Goal: Check status

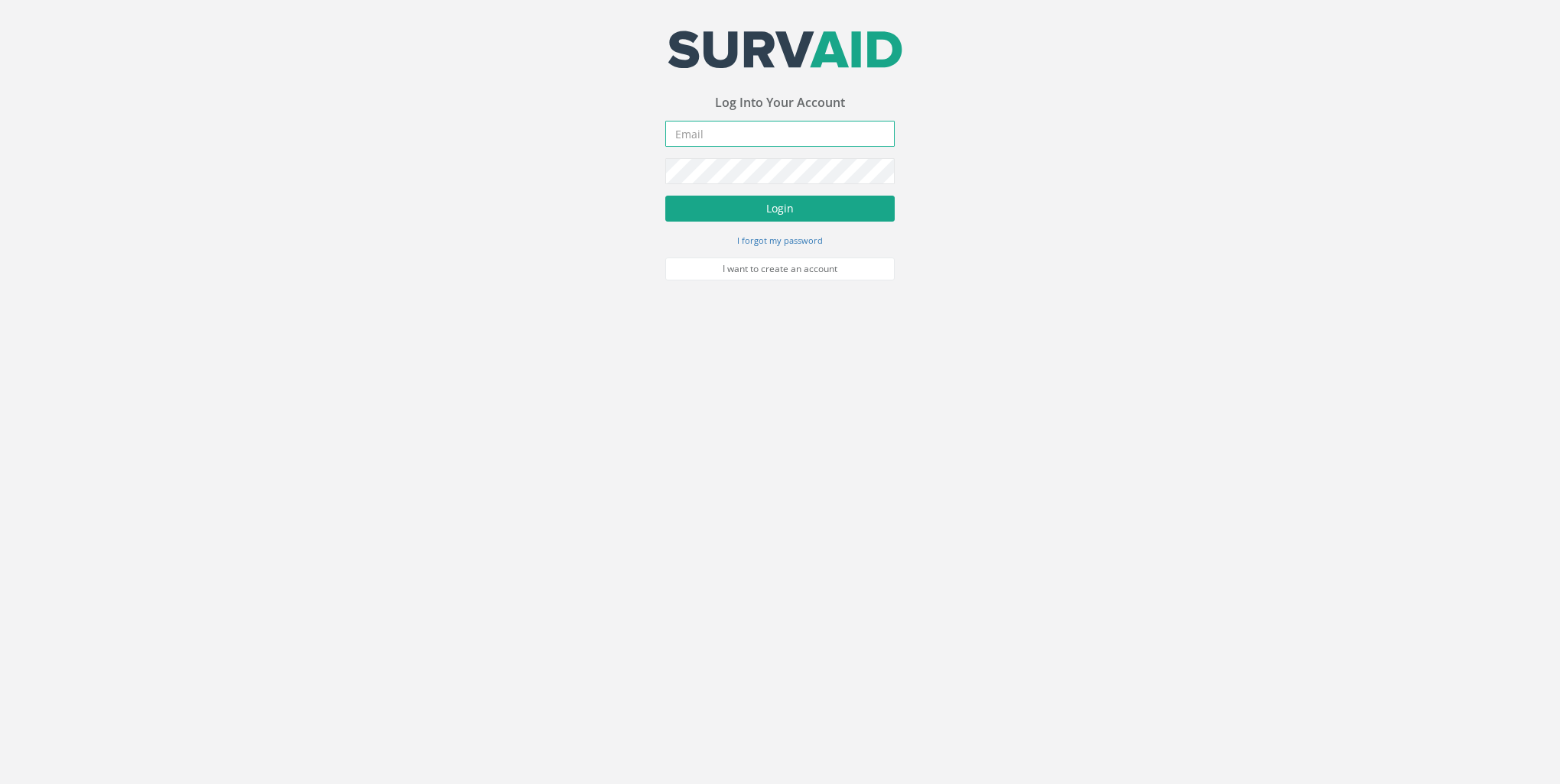
type input "[PERSON_NAME][EMAIL_ADDRESS][PERSON_NAME][DOMAIN_NAME]"
click at [759, 210] on button "Login" at bounding box center [780, 208] width 229 height 26
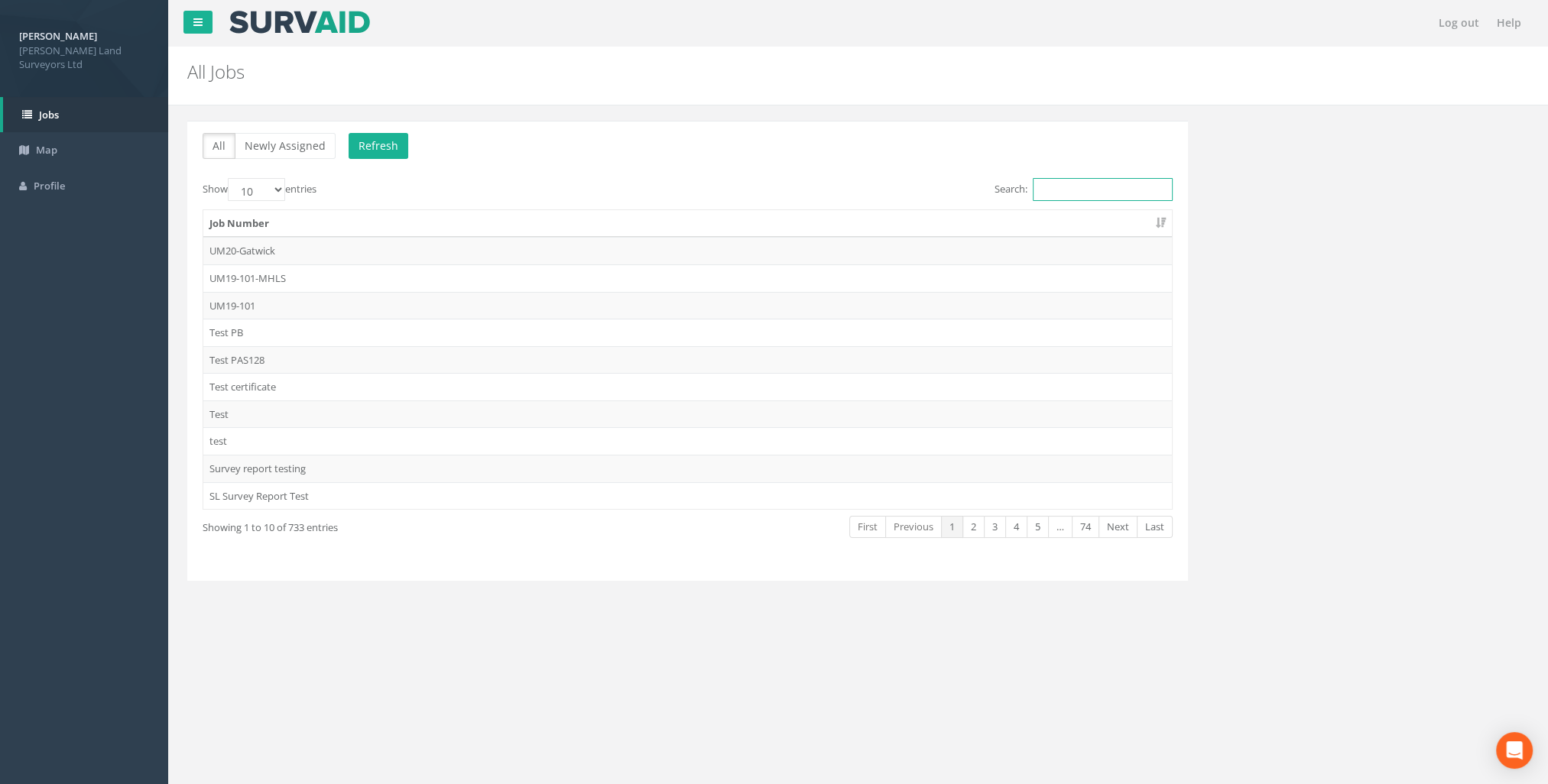
click at [1125, 194] on input "Search:" at bounding box center [1103, 190] width 140 height 23
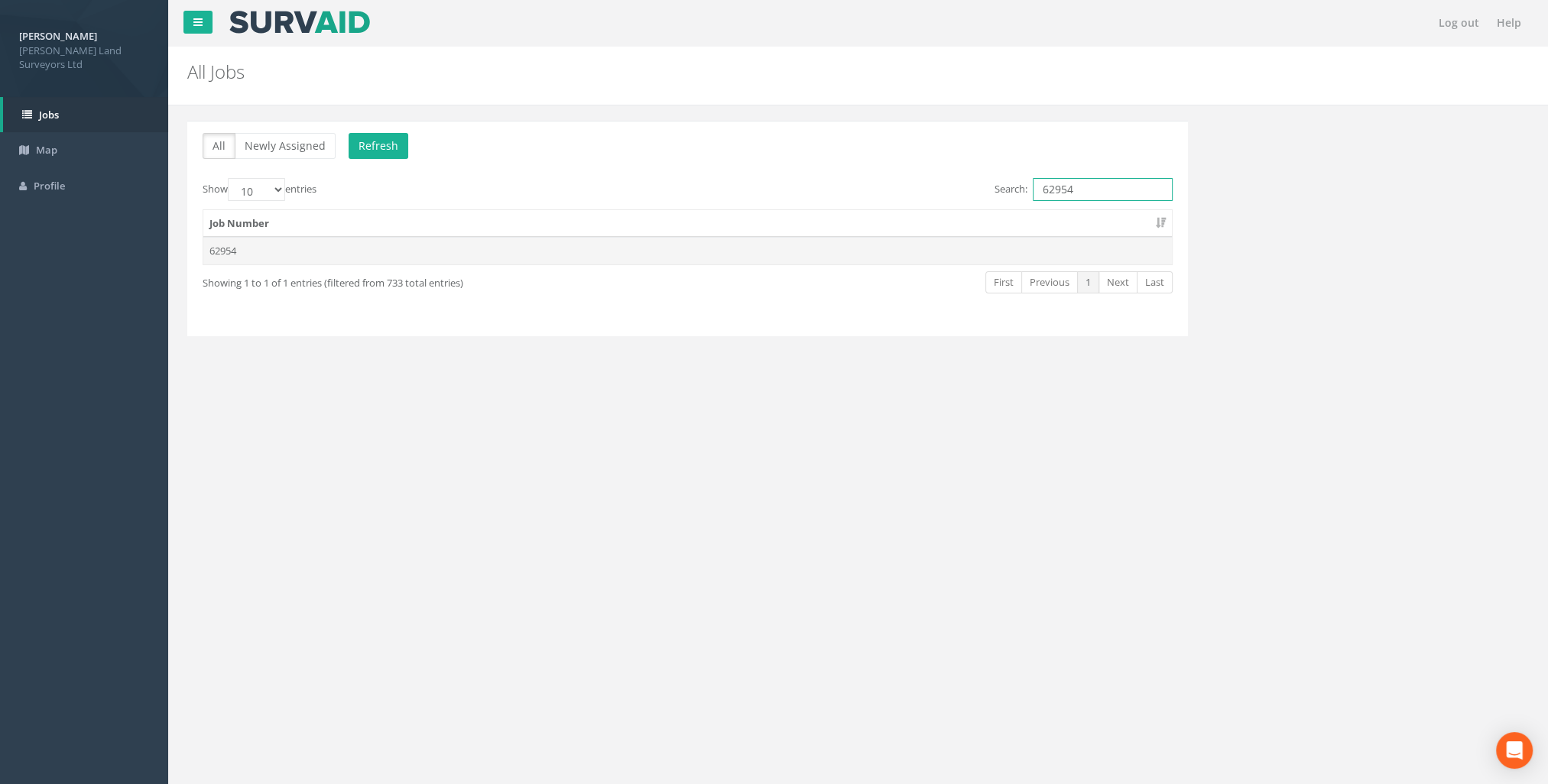
type input "62954"
click at [209, 249] on td "62954" at bounding box center [687, 250] width 968 height 28
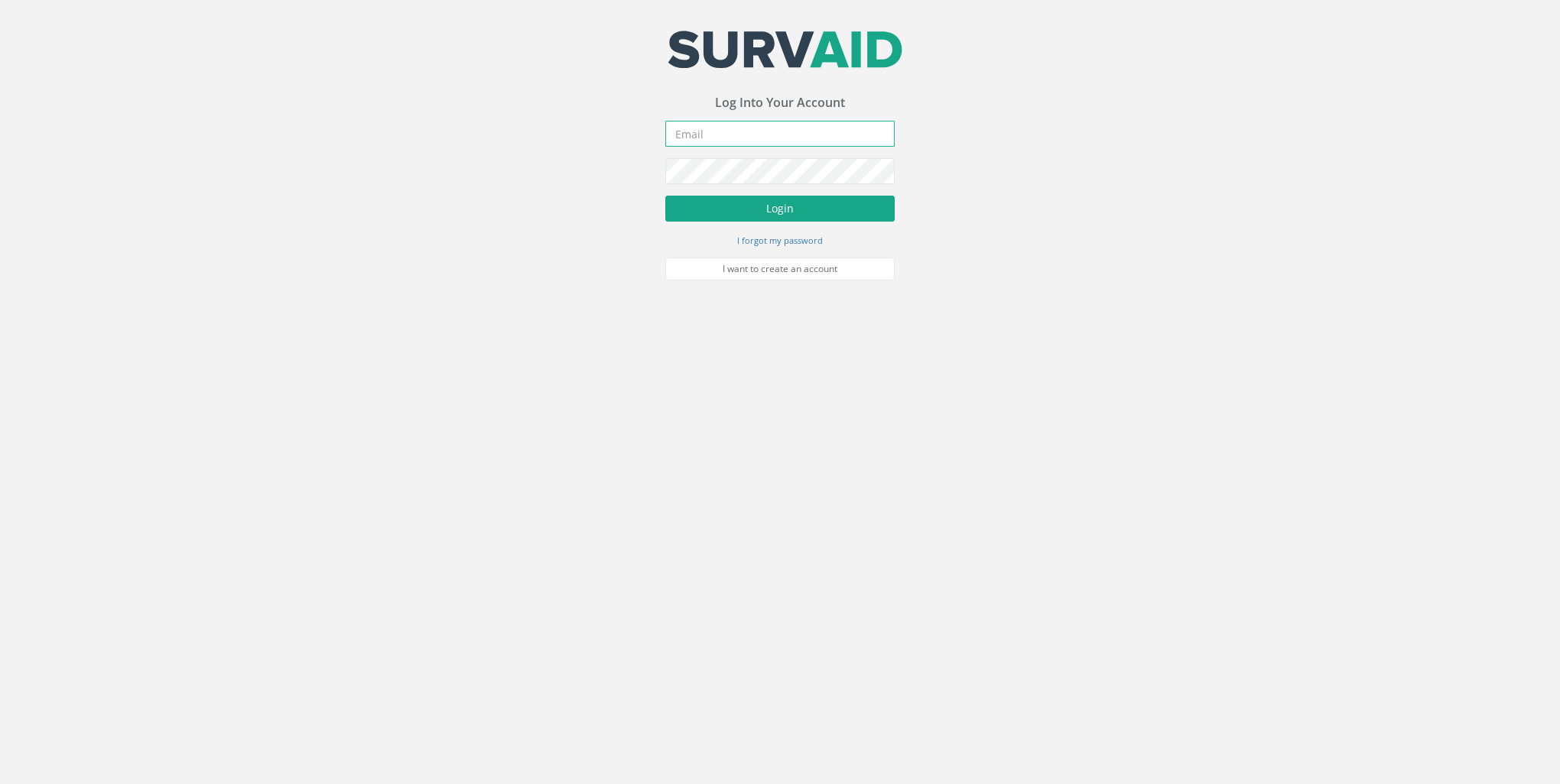
type input "[PERSON_NAME][EMAIL_ADDRESS][PERSON_NAME][DOMAIN_NAME]"
click at [762, 205] on button "Login" at bounding box center [780, 208] width 229 height 26
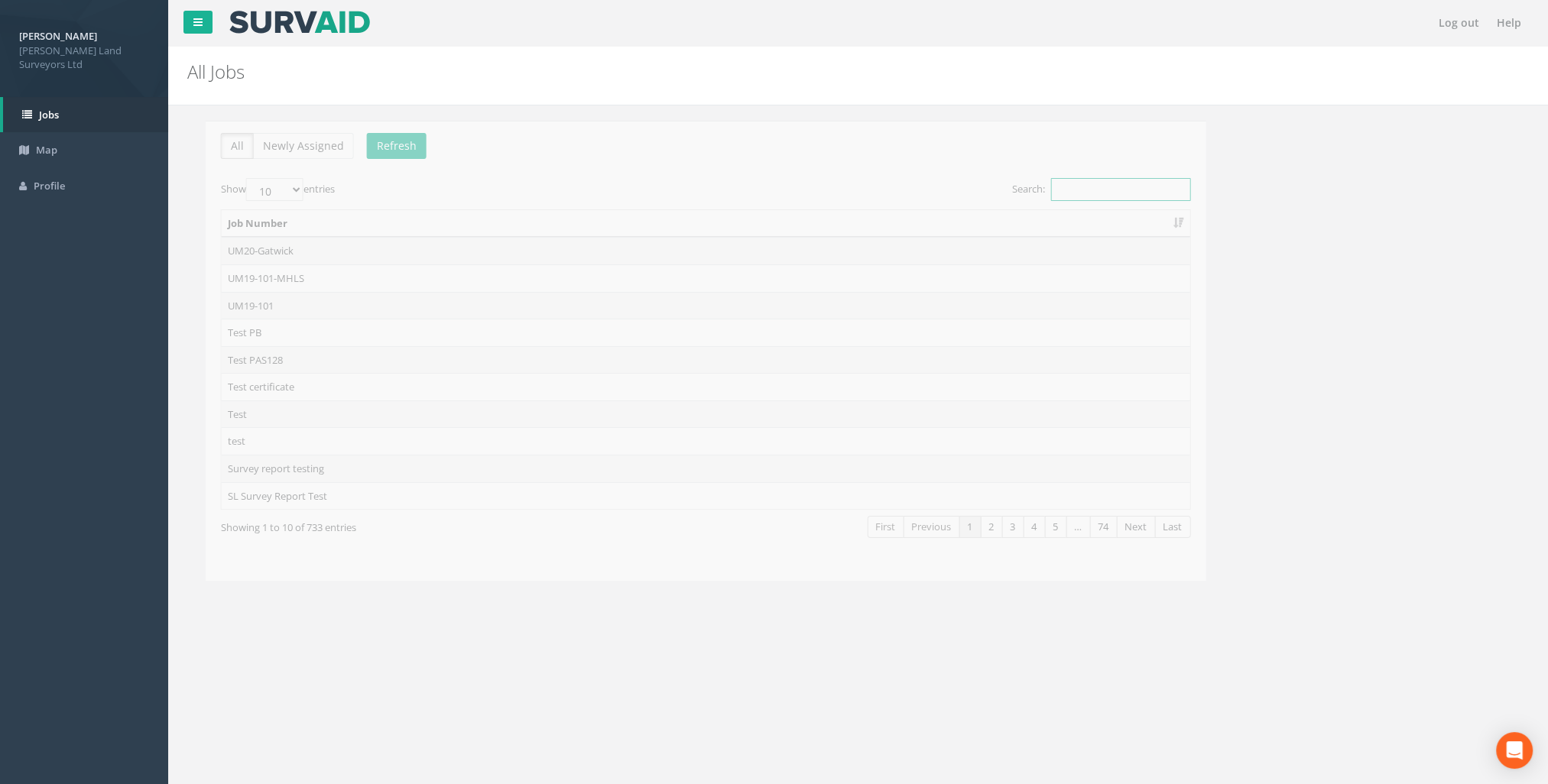
click at [1048, 190] on input "Search:" at bounding box center [1103, 190] width 140 height 23
click at [1044, 188] on input "Search:" at bounding box center [1103, 190] width 140 height 23
click at [1061, 183] on input "Search:" at bounding box center [1103, 190] width 140 height 23
click at [1055, 179] on input "Search:" at bounding box center [1103, 190] width 140 height 23
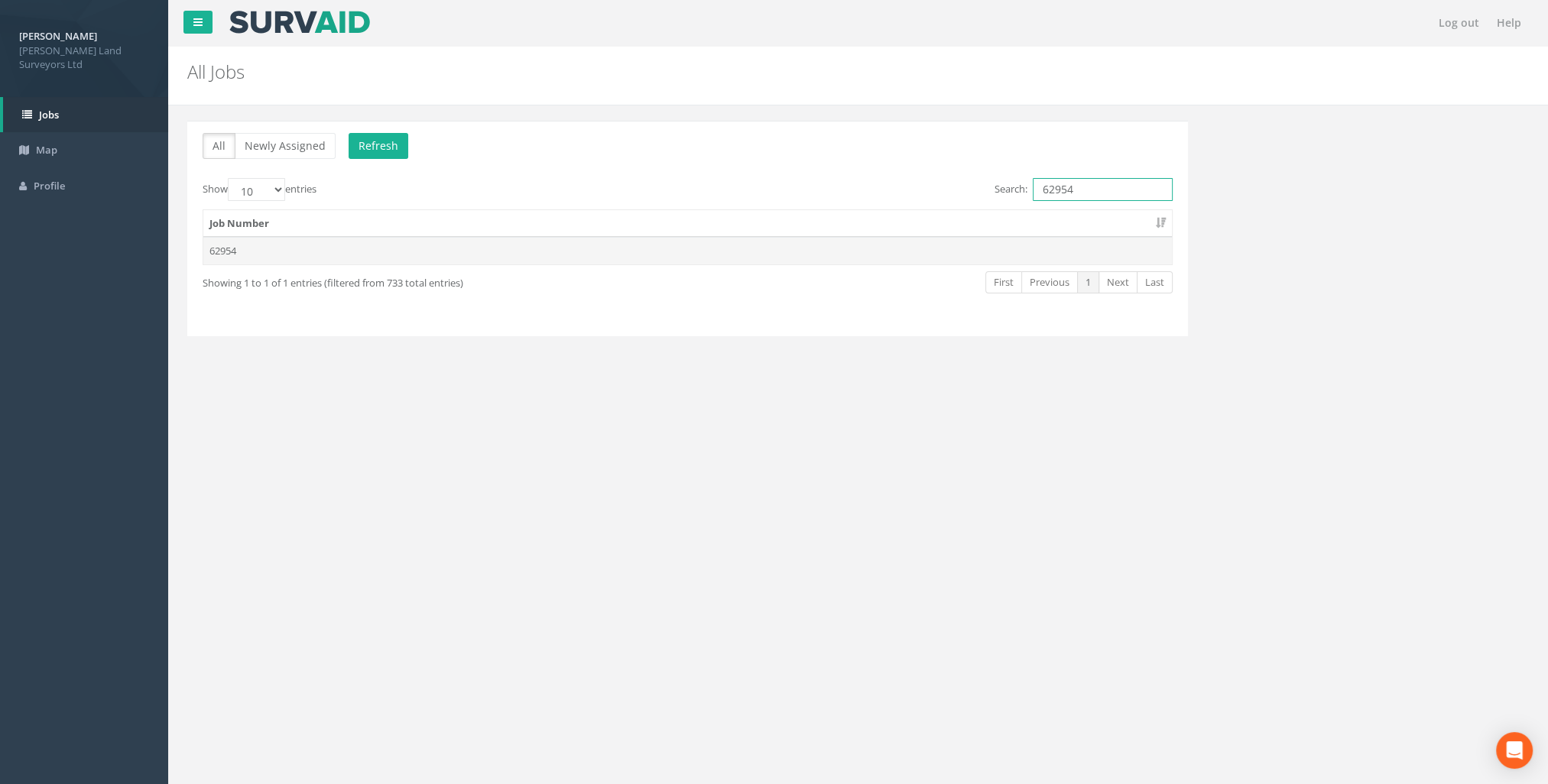
type input "62954"
click at [209, 244] on td "62954" at bounding box center [687, 250] width 968 height 28
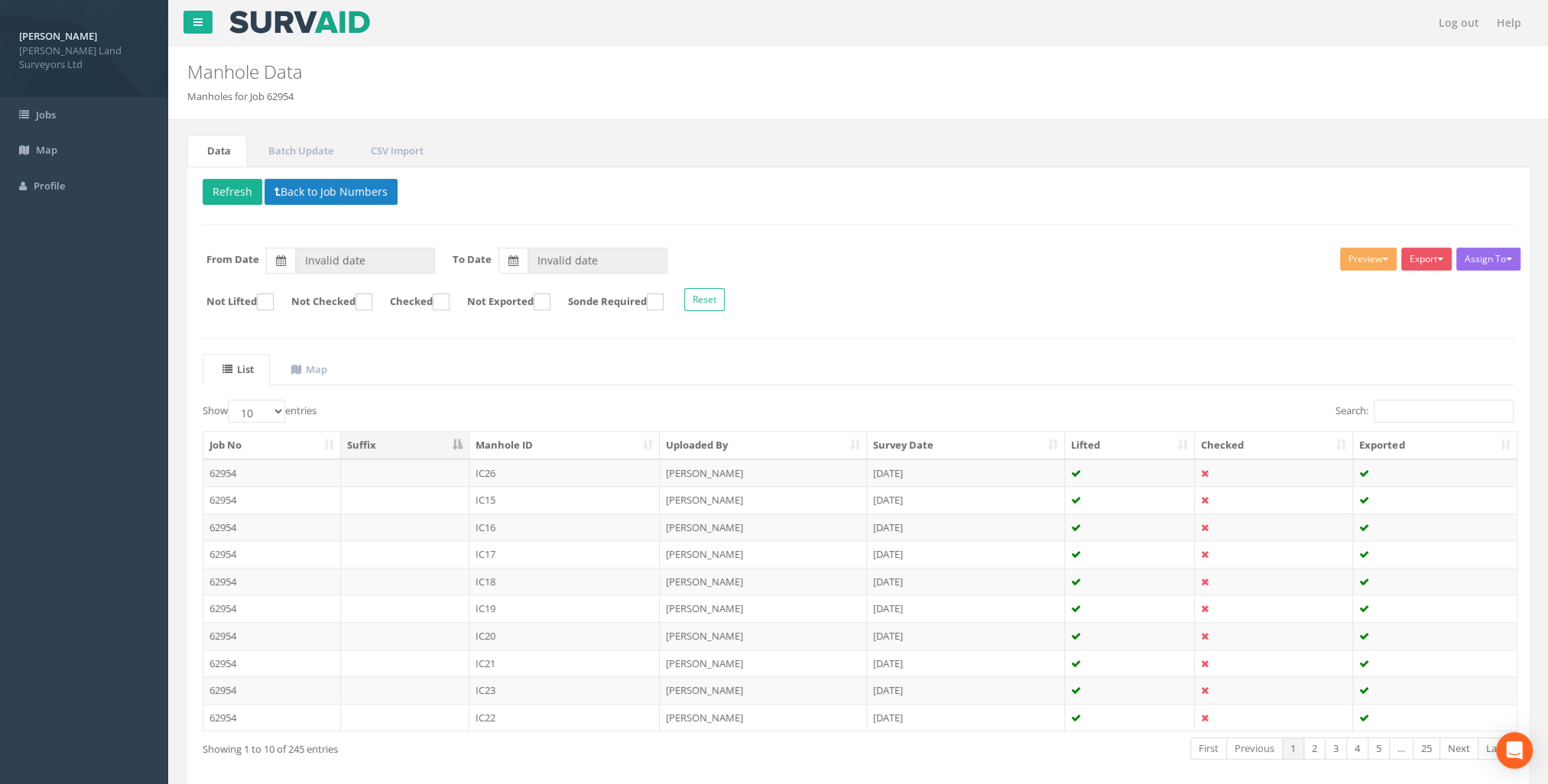
type input "[DATE]"
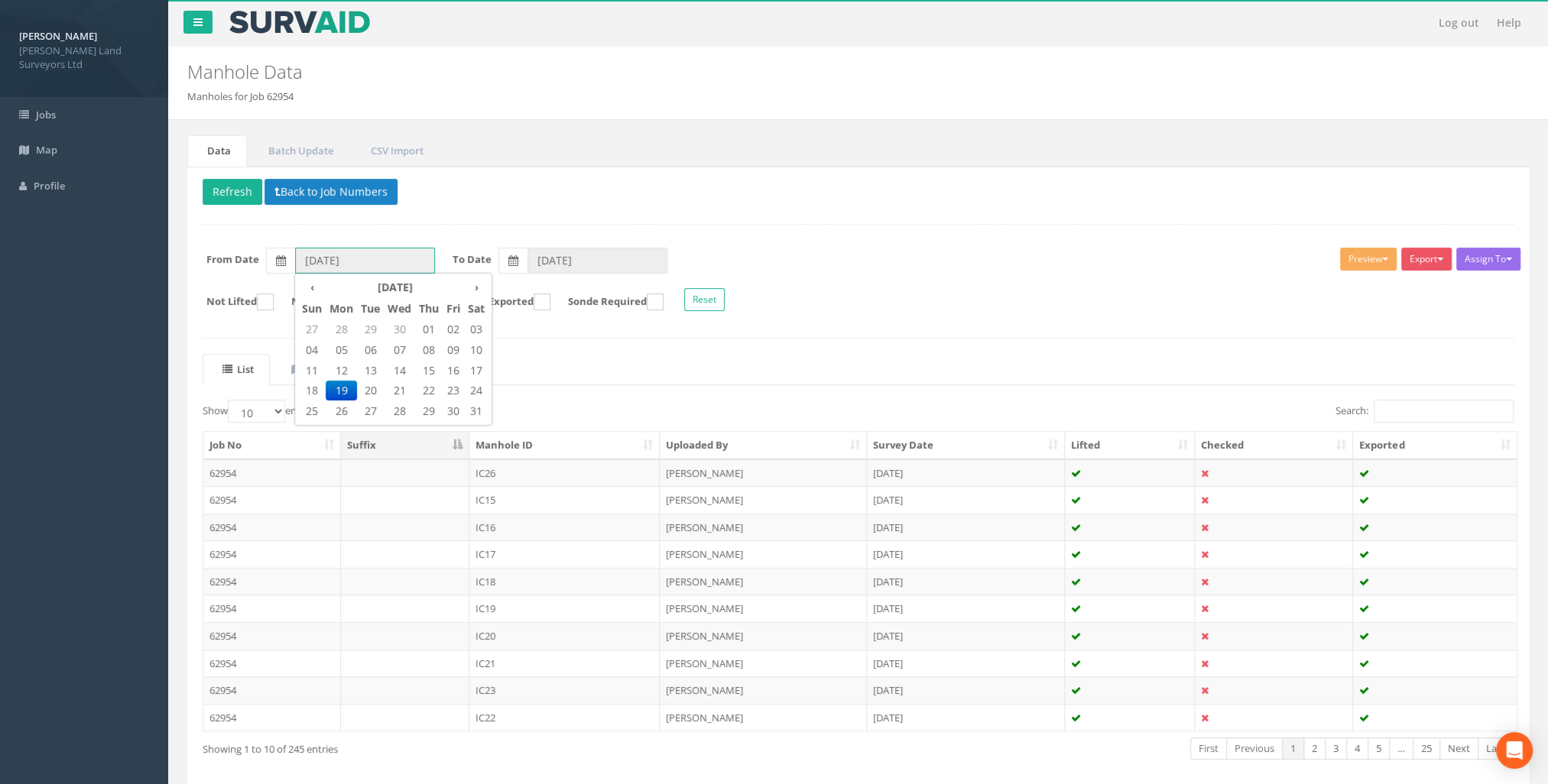
click at [380, 269] on input "[DATE]" at bounding box center [364, 260] width 140 height 26
click at [477, 286] on th "›" at bounding box center [476, 287] width 25 height 21
click at [480, 292] on th "›" at bounding box center [476, 287] width 25 height 21
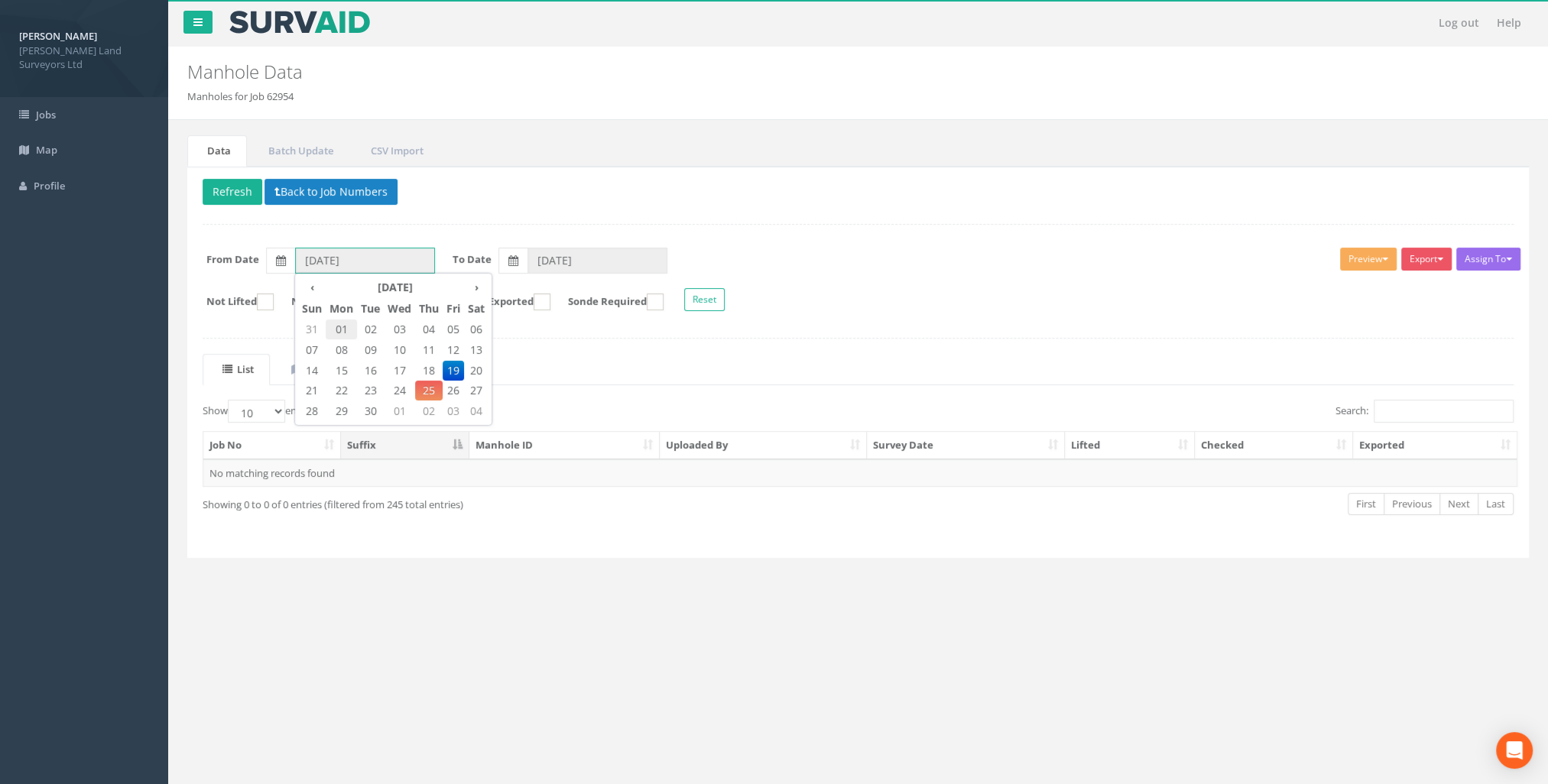
click at [342, 333] on span "01" at bounding box center [341, 329] width 31 height 20
type input "[DATE]"
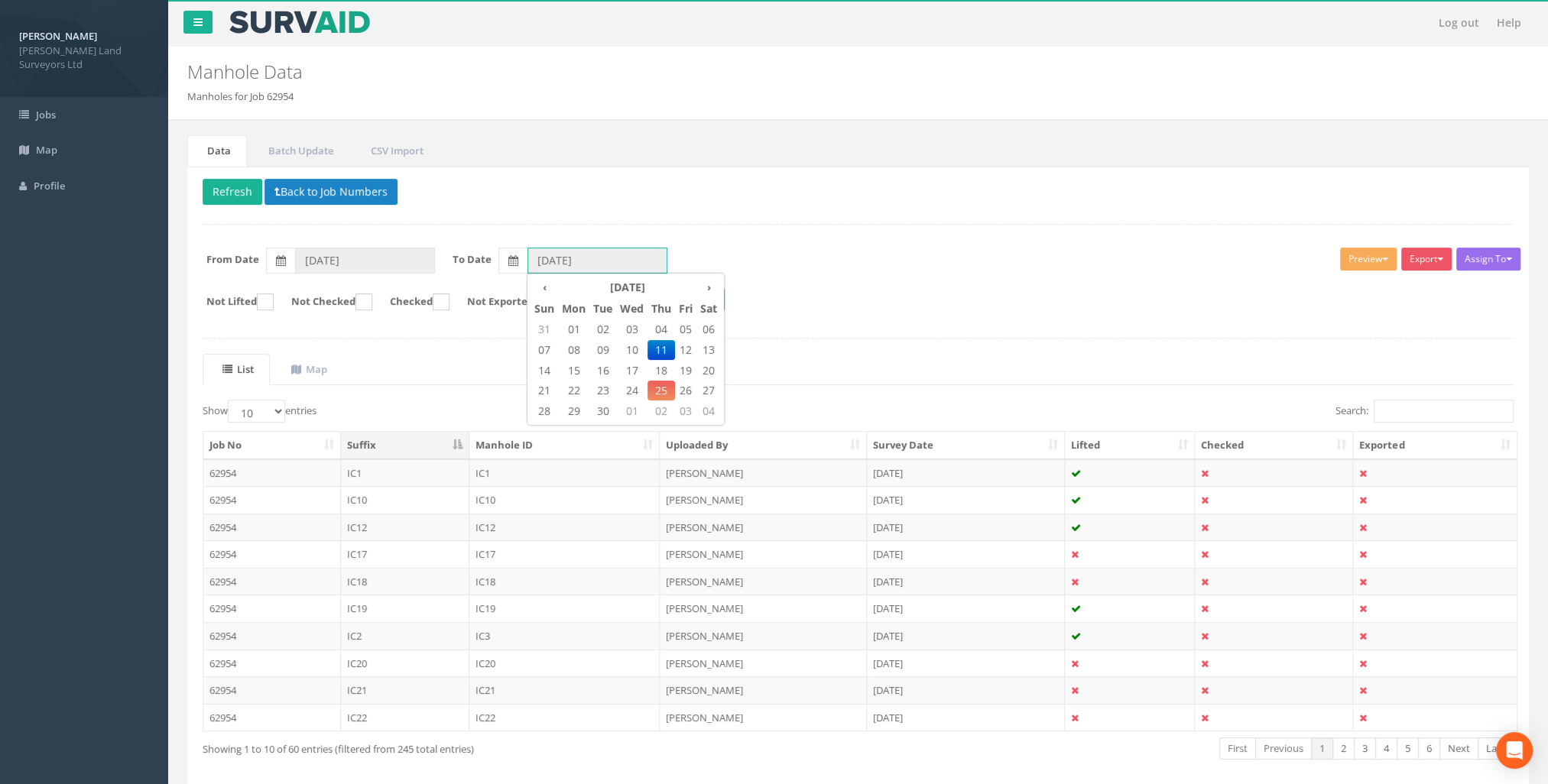
click at [629, 259] on input "[DATE]" at bounding box center [597, 260] width 140 height 26
click at [630, 392] on span "24" at bounding box center [631, 390] width 31 height 20
type input "[DATE]"
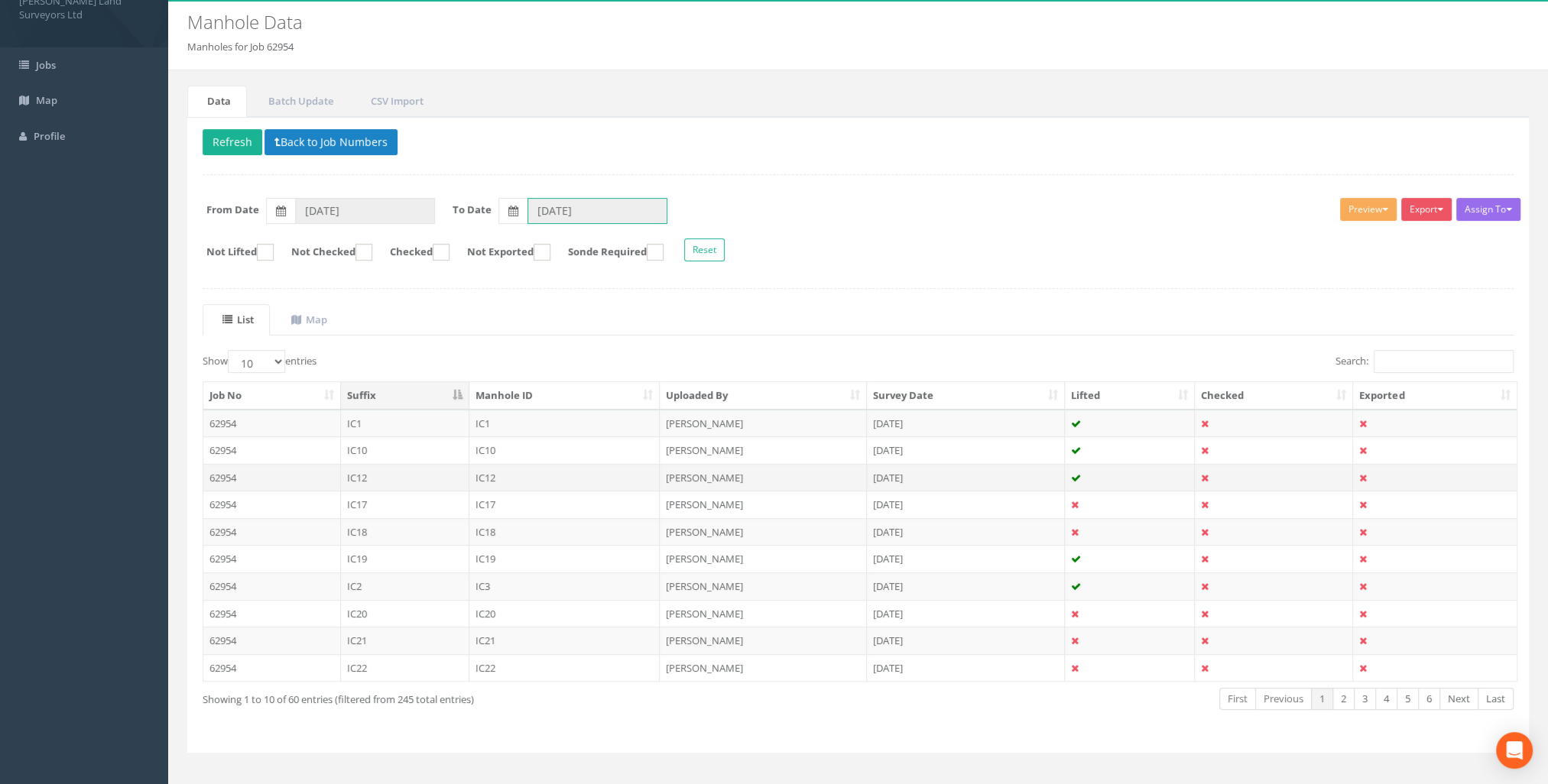
scroll to position [64, 0]
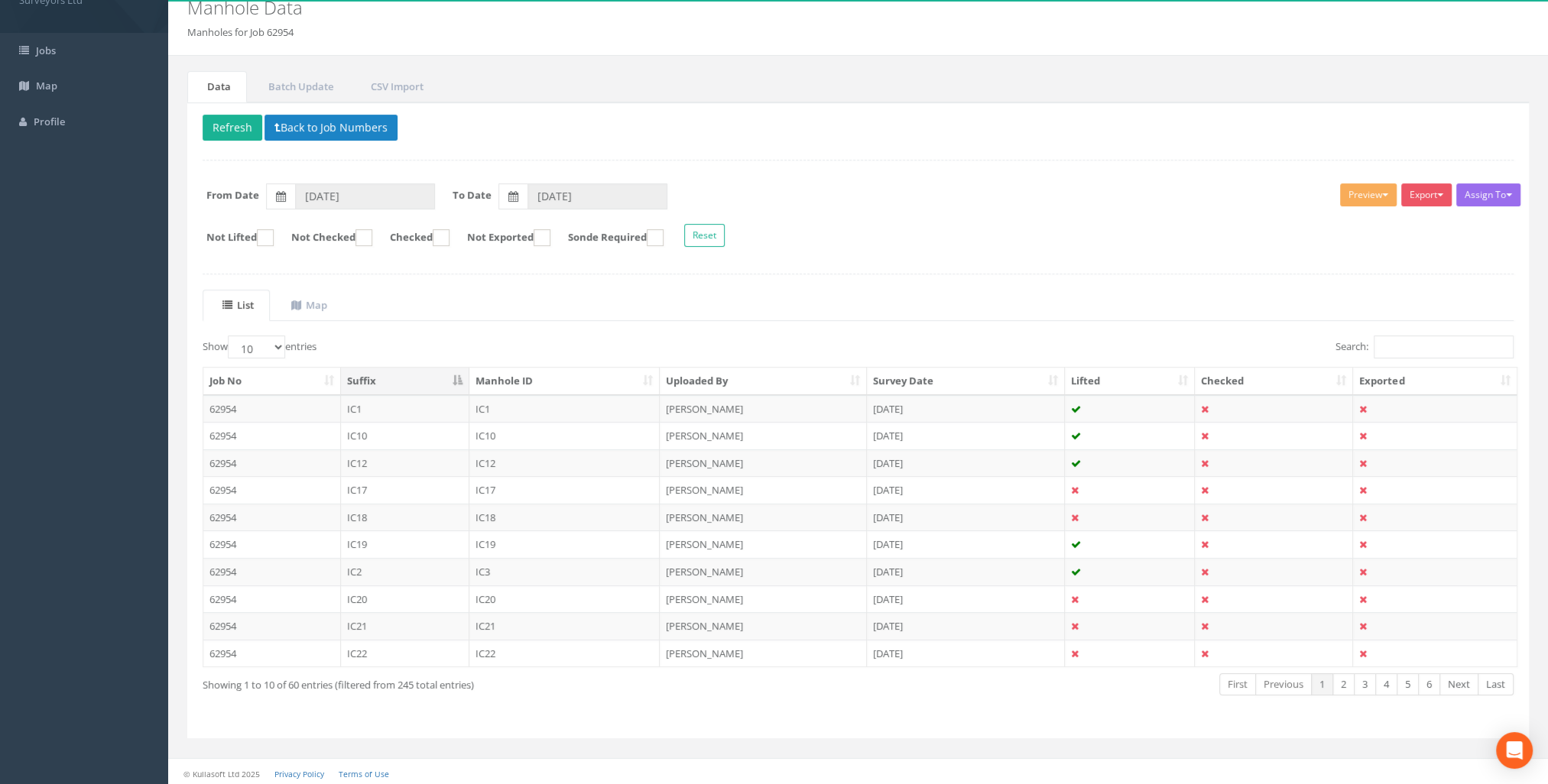
click at [297, 344] on label "Show 10 25 50 100 entries" at bounding box center [258, 347] width 114 height 23
click at [285, 344] on select "10 25 50 100" at bounding box center [257, 347] width 57 height 23
click at [275, 345] on select "10 25 50 100" at bounding box center [257, 347] width 57 height 23
select select "50"
click at [230, 336] on select "10 25 50 100" at bounding box center [257, 347] width 57 height 23
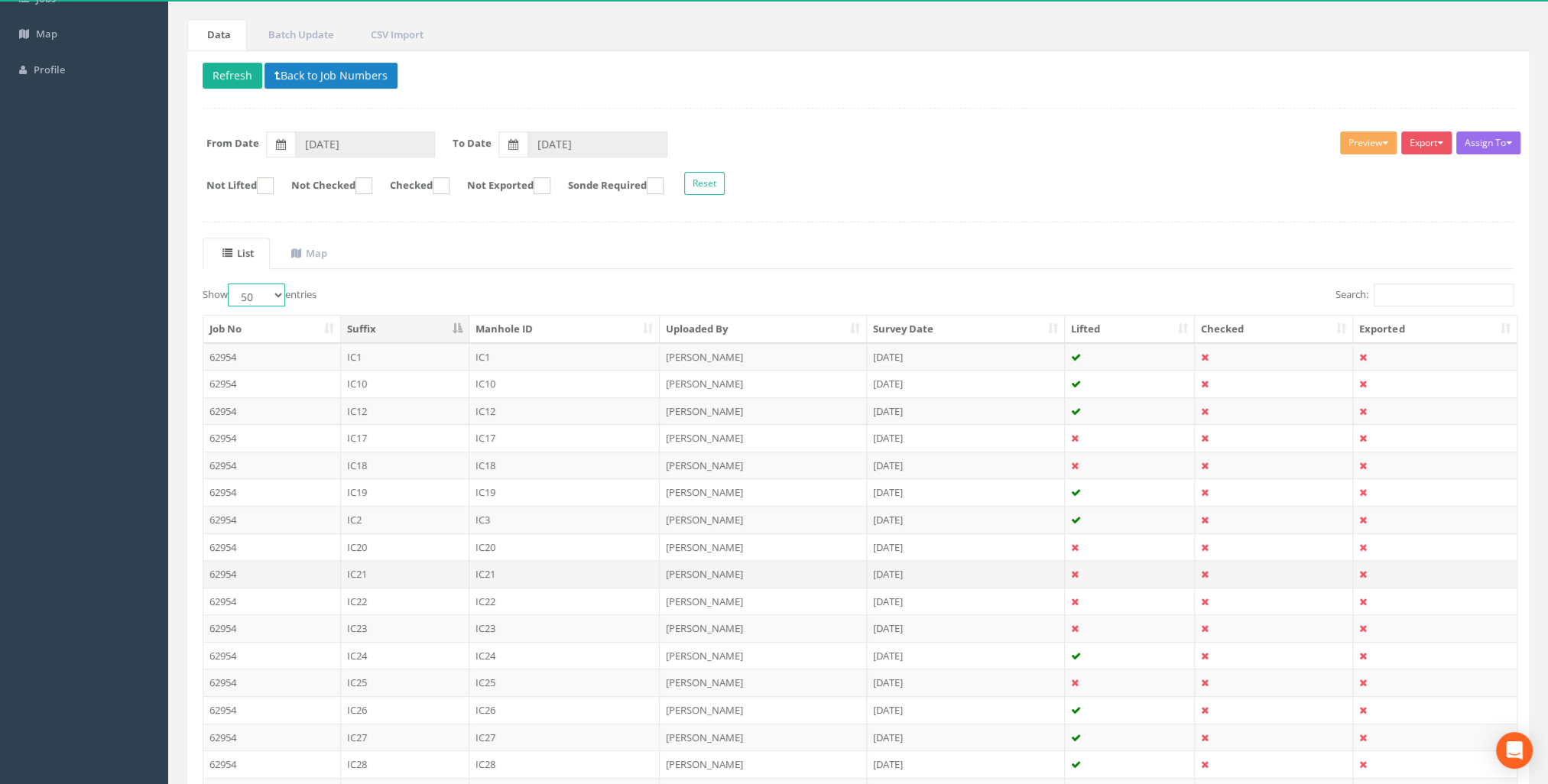
scroll to position [75, 0]
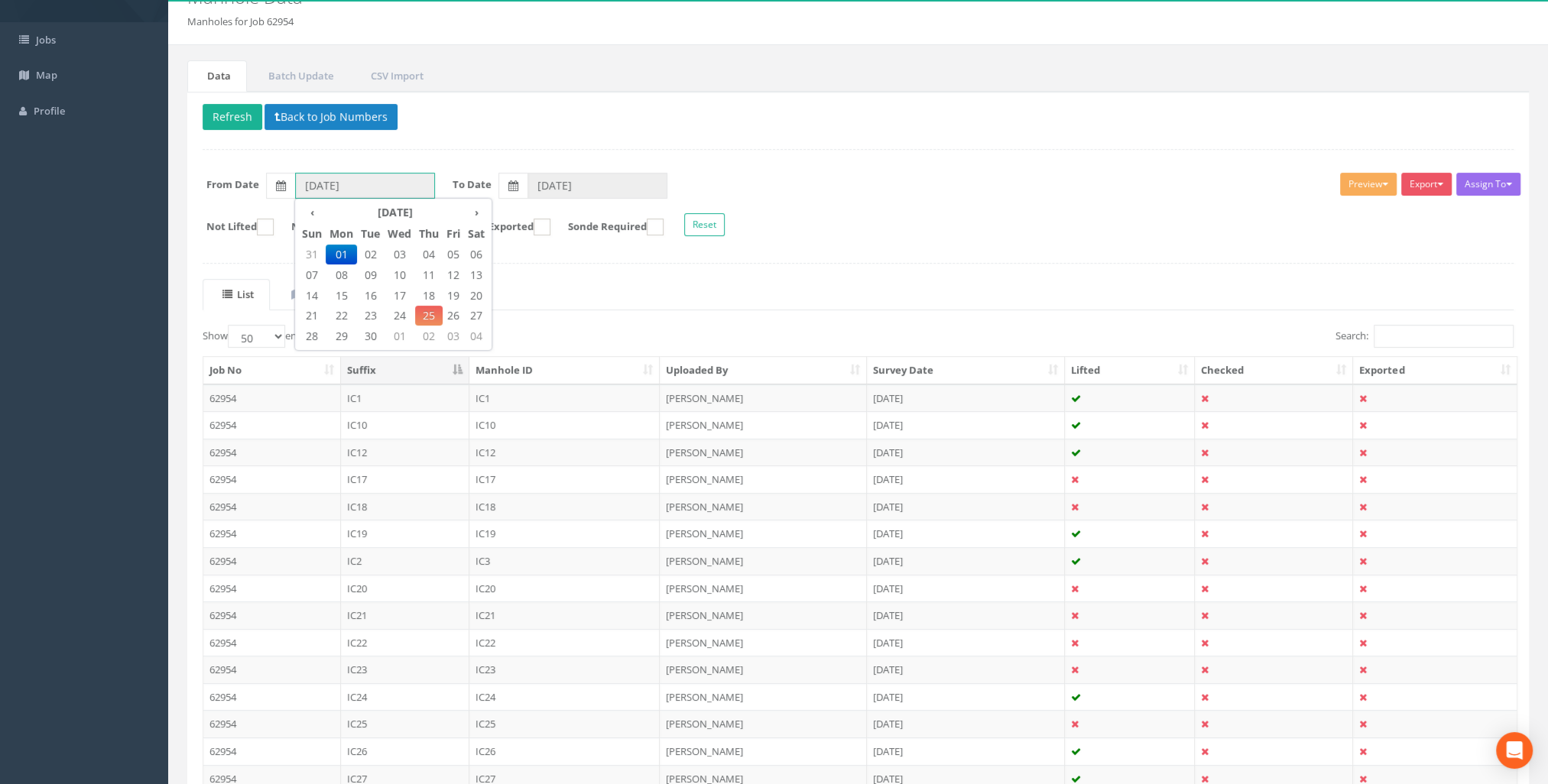
click at [376, 183] on input "[DATE]" at bounding box center [364, 185] width 140 height 26
click at [308, 208] on th "‹" at bounding box center [312, 213] width 28 height 21
click at [452, 258] on span "01" at bounding box center [453, 254] width 21 height 20
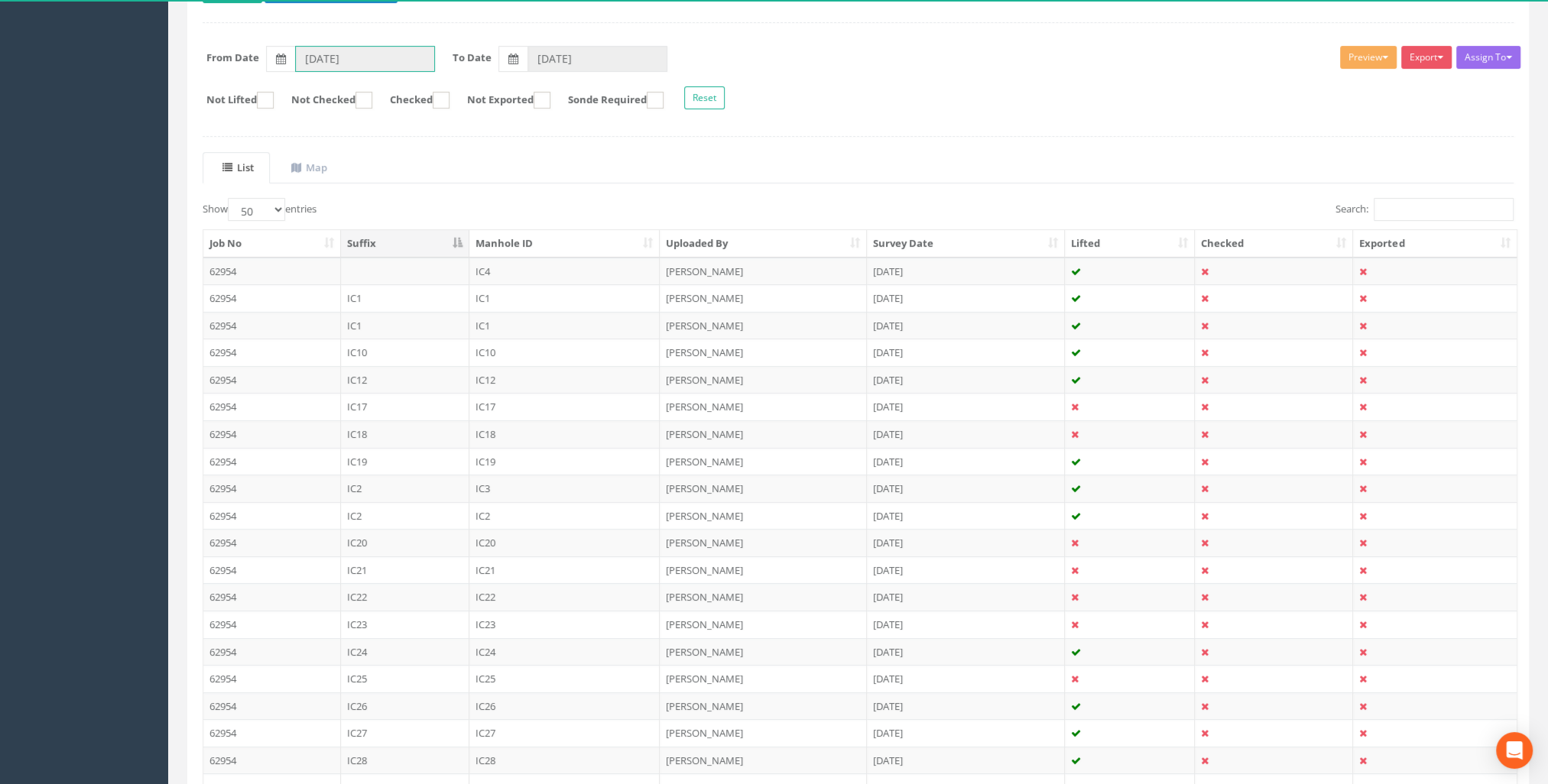
scroll to position [228, 0]
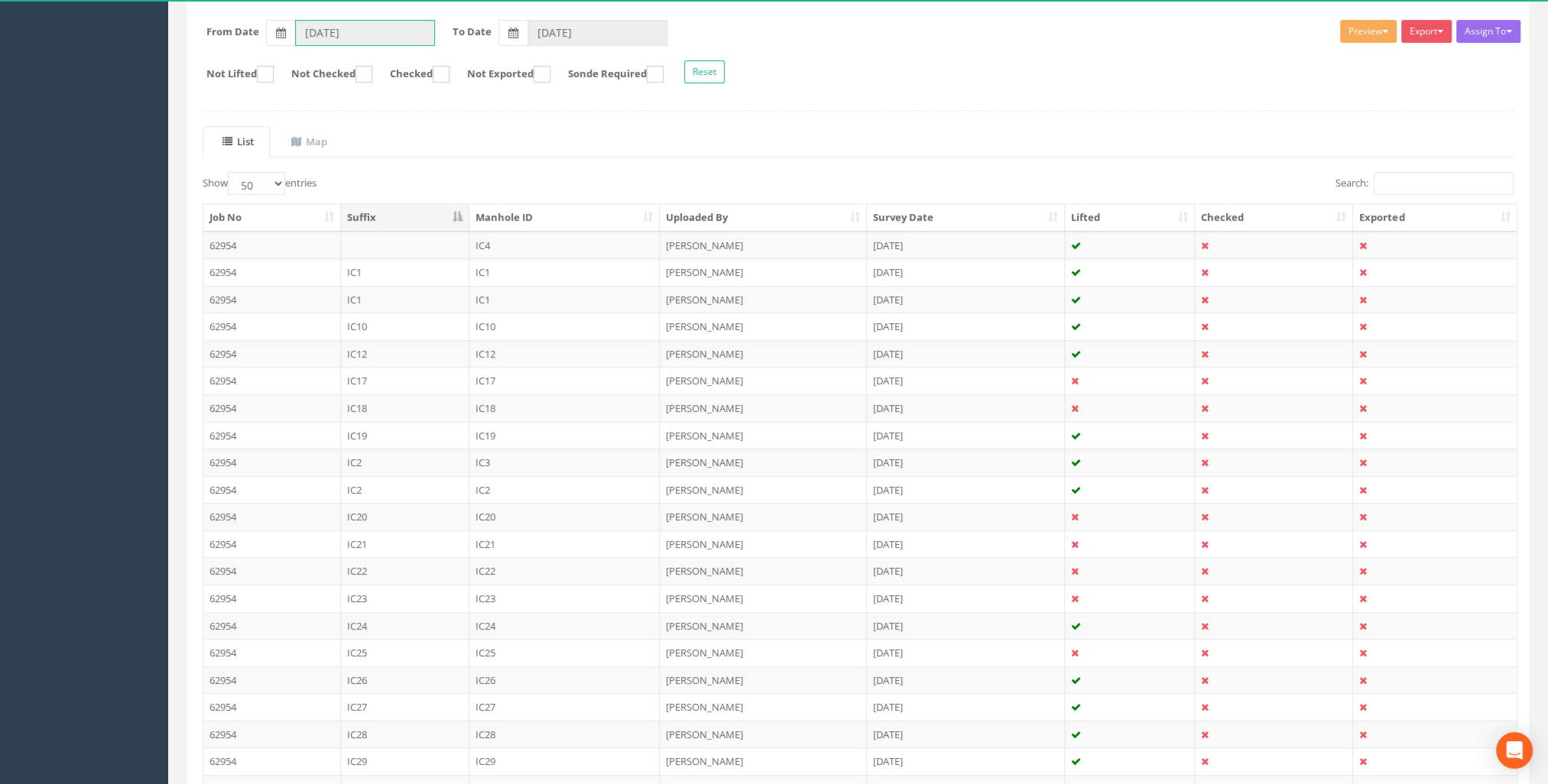
click at [363, 27] on input "[DATE]" at bounding box center [364, 32] width 140 height 26
click at [309, 36] on input "[DATE]" at bounding box center [364, 32] width 140 height 26
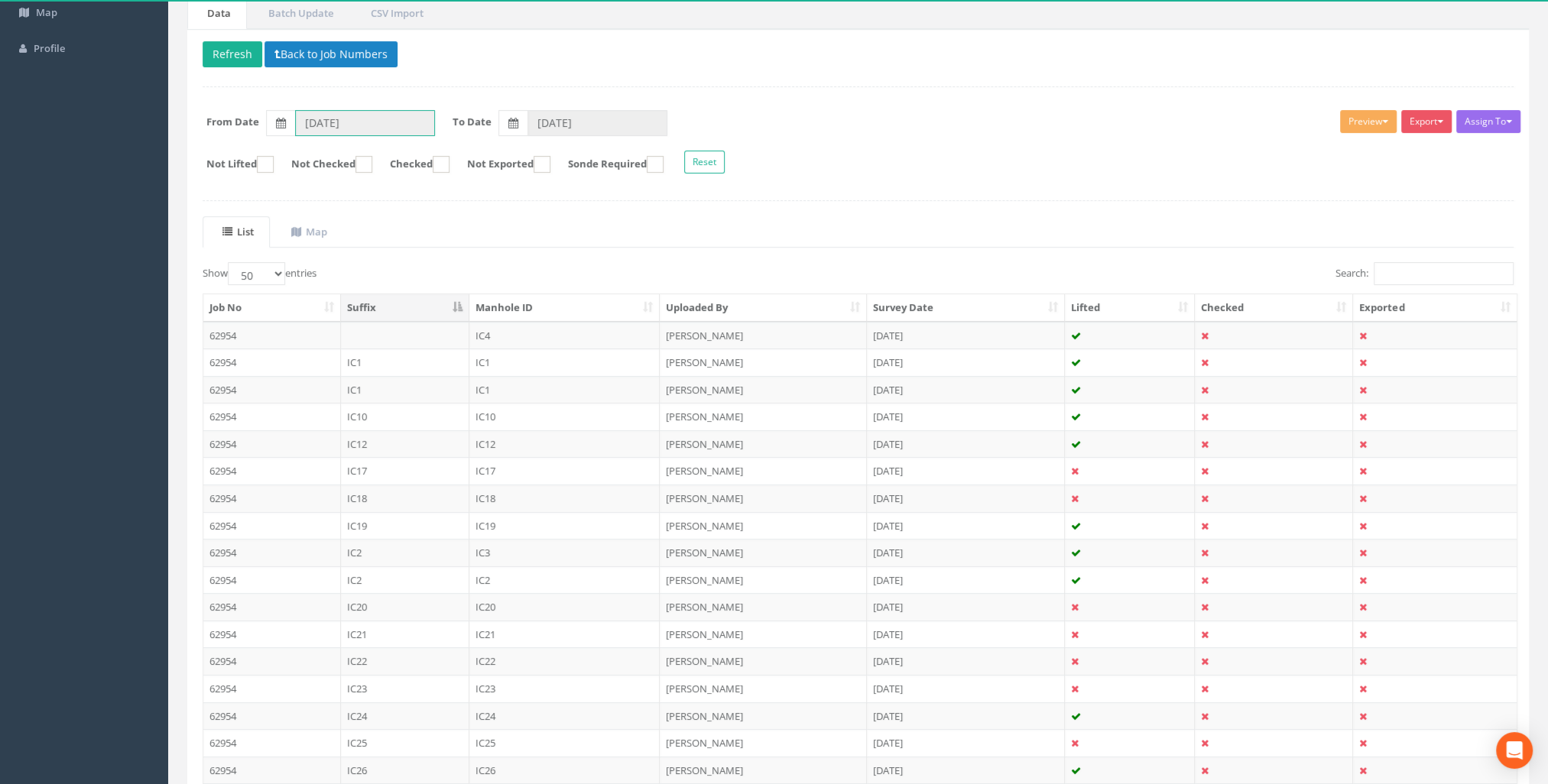
scroll to position [0, 0]
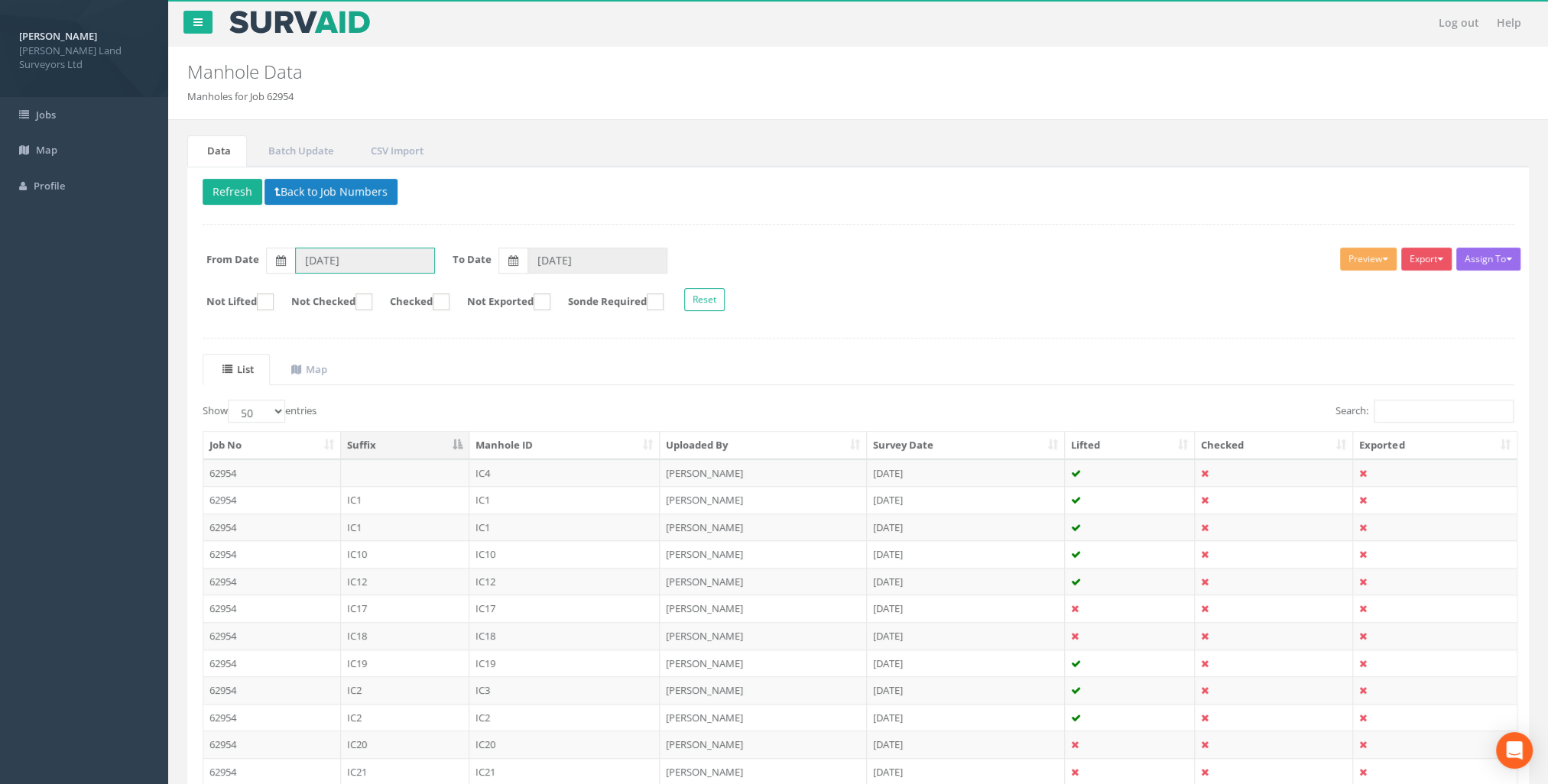
click at [315, 259] on input "[DATE]" at bounding box center [364, 260] width 140 height 26
click at [275, 261] on label at bounding box center [280, 260] width 29 height 26
click at [295, 261] on input "[DATE]" at bounding box center [364, 260] width 140 height 26
click at [468, 290] on th "›" at bounding box center [476, 287] width 25 height 21
type input "[DATE]"
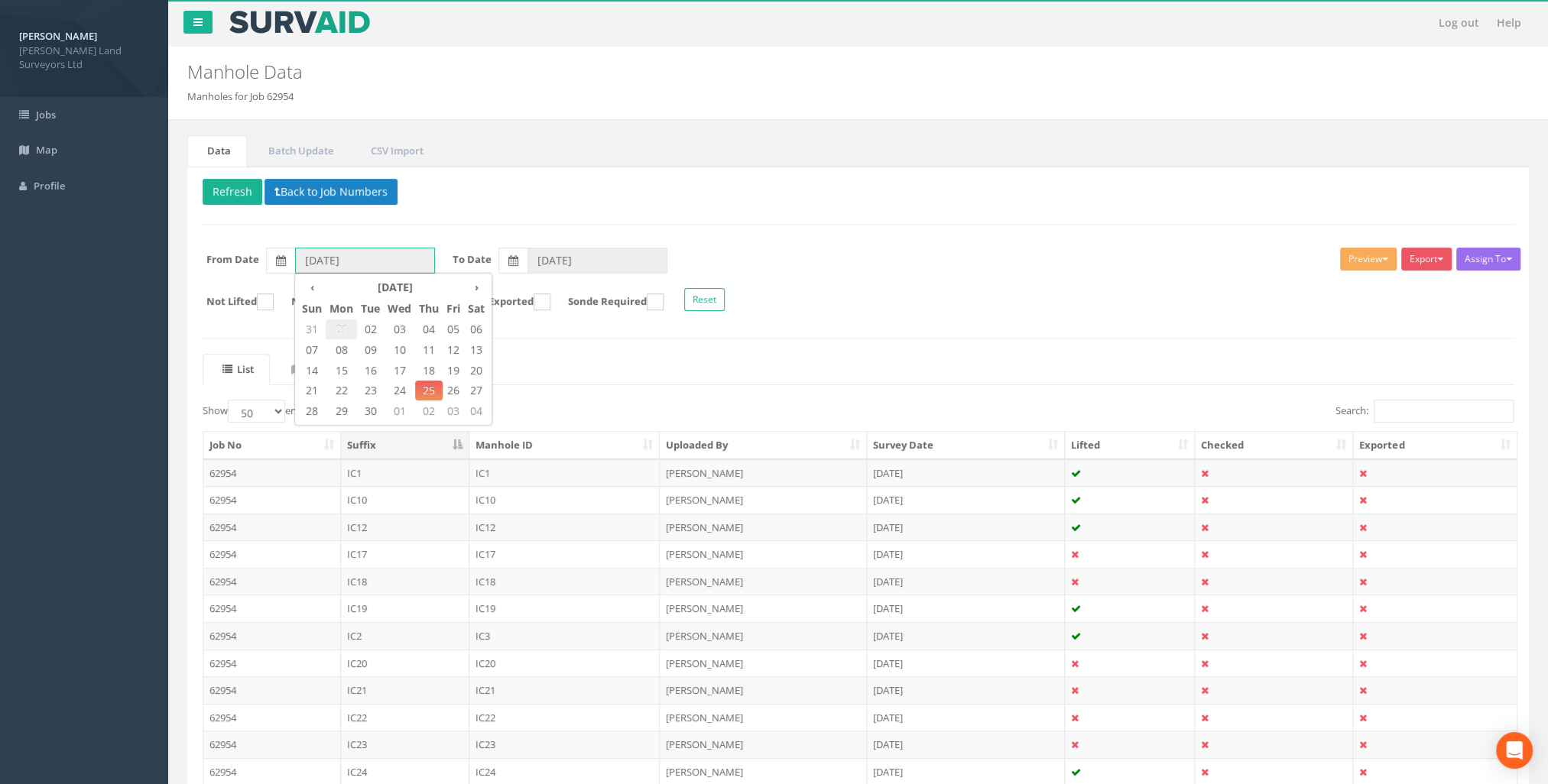
click at [331, 325] on span "01" at bounding box center [341, 329] width 31 height 20
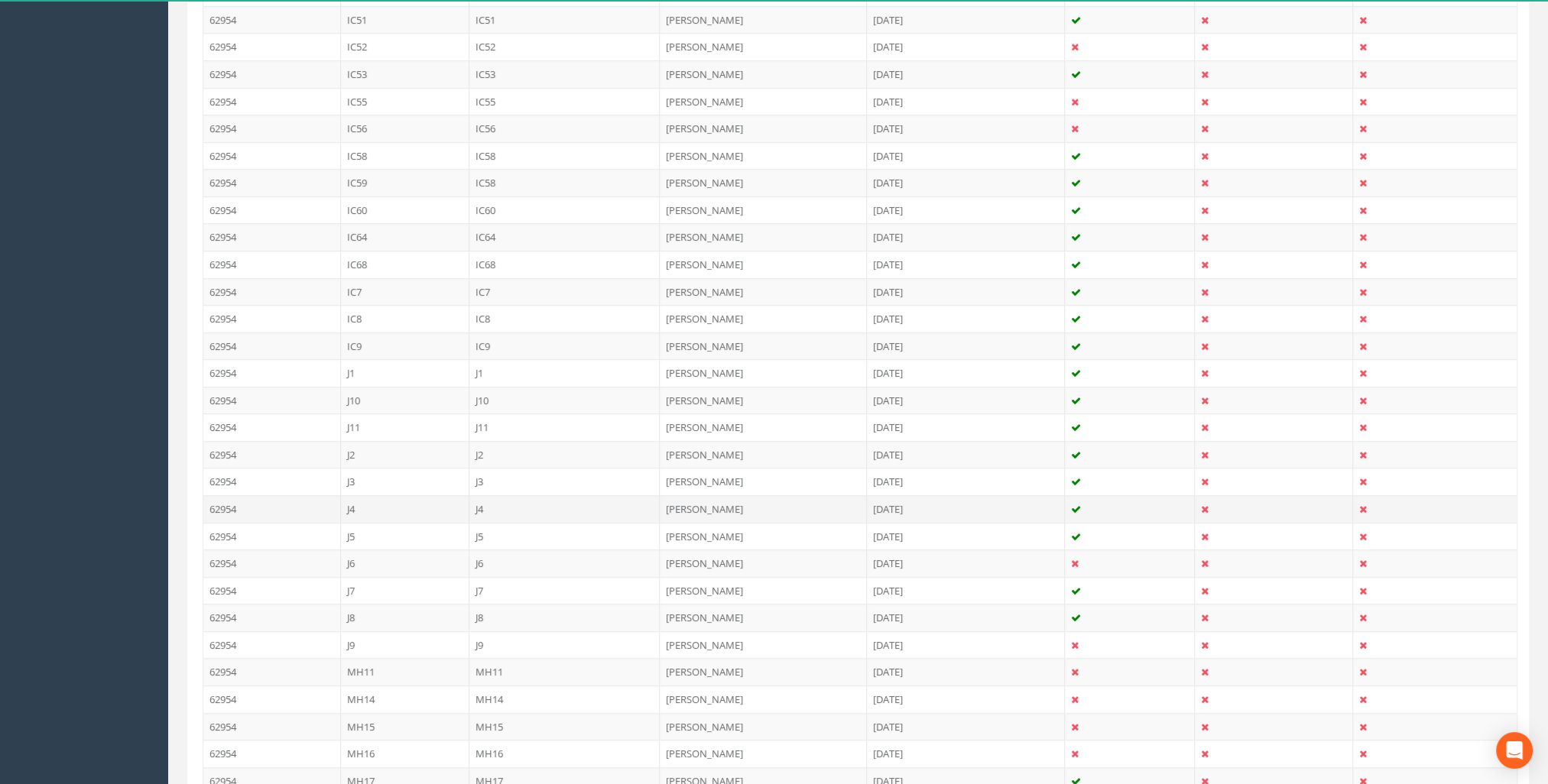
scroll to position [1145, 0]
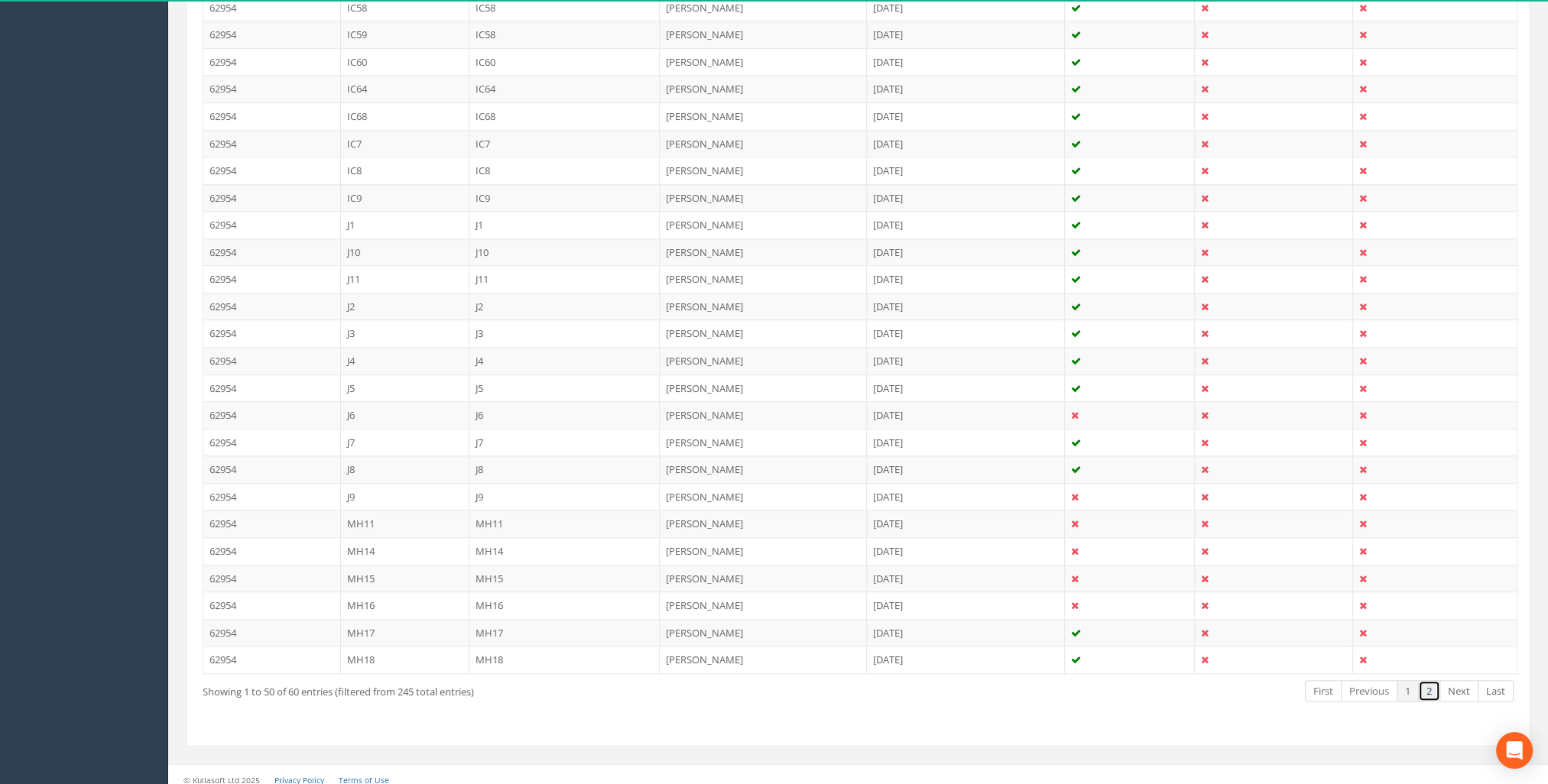
click at [1437, 680] on link "2" at bounding box center [1428, 691] width 22 height 22
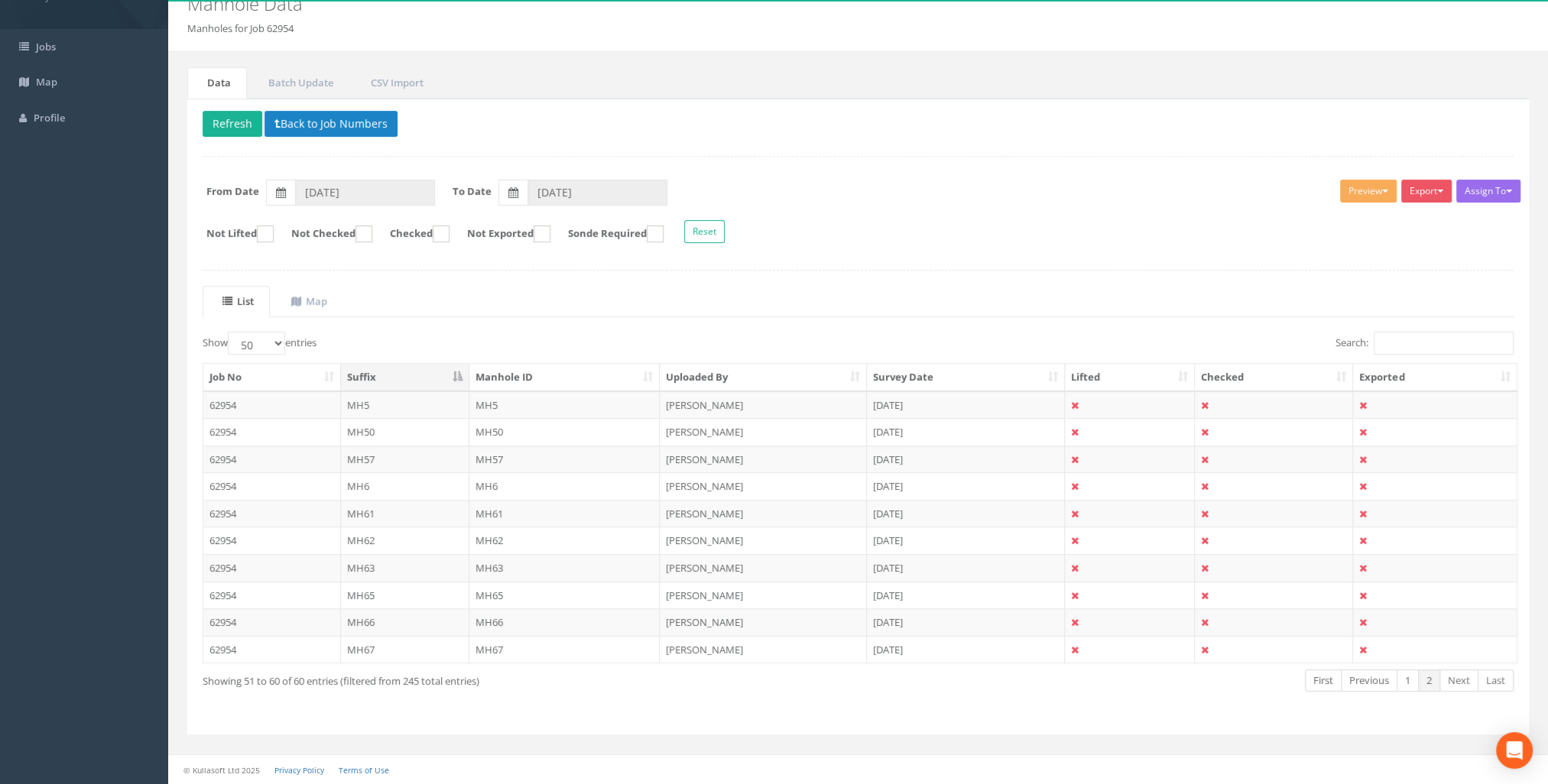
scroll to position [64, 0]
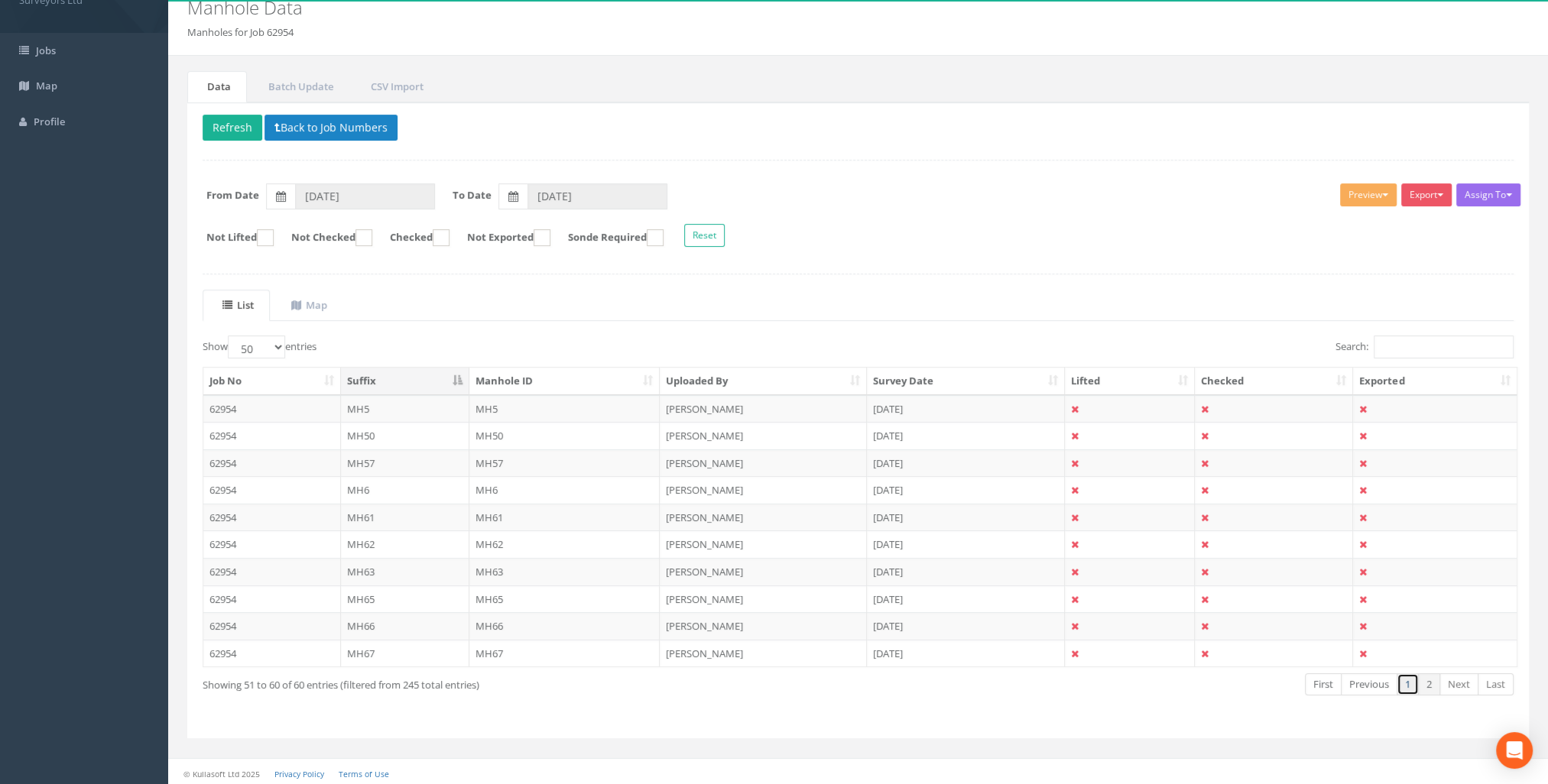
click at [1406, 683] on link "1" at bounding box center [1407, 684] width 22 height 22
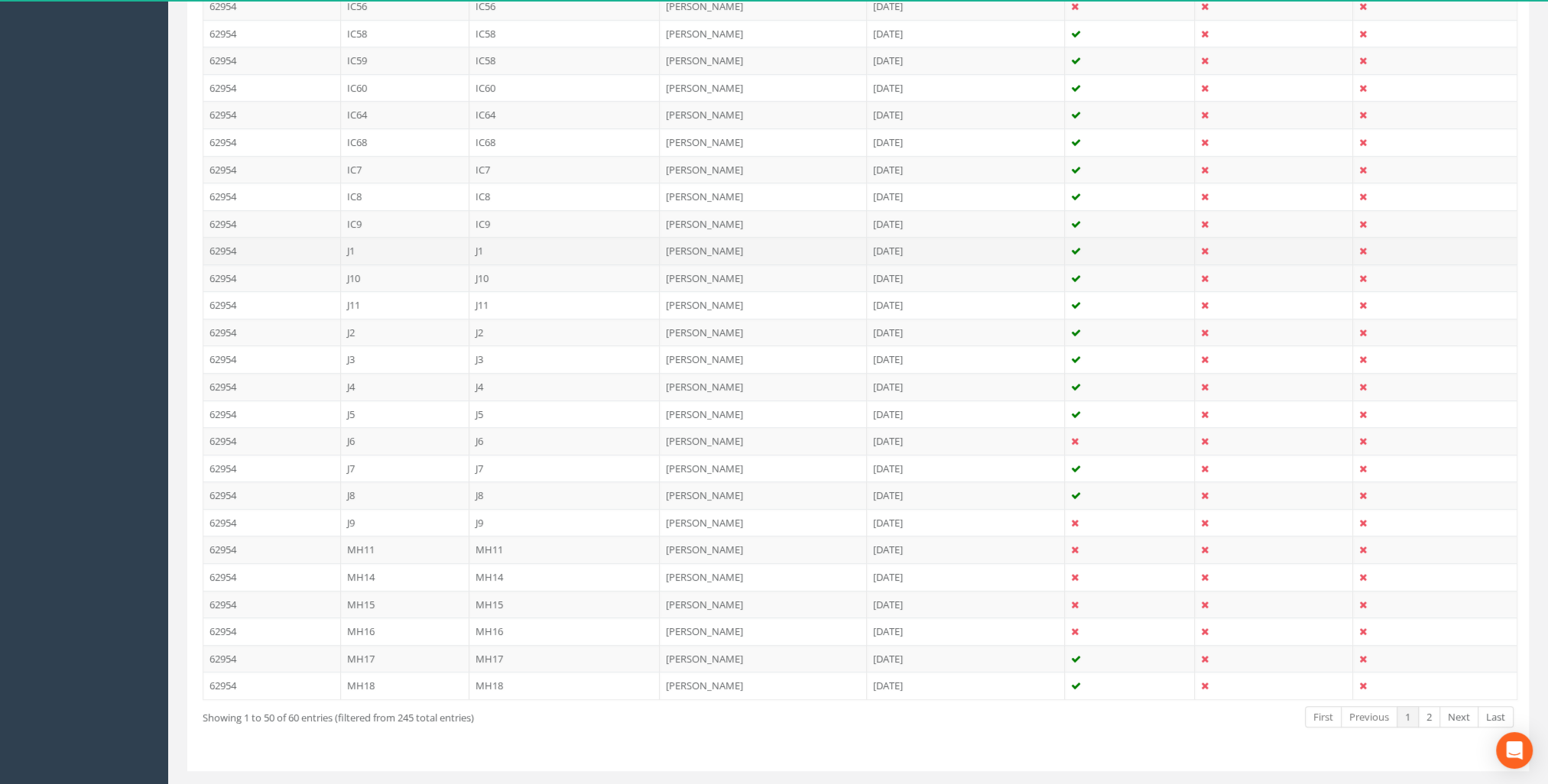
scroll to position [1145, 0]
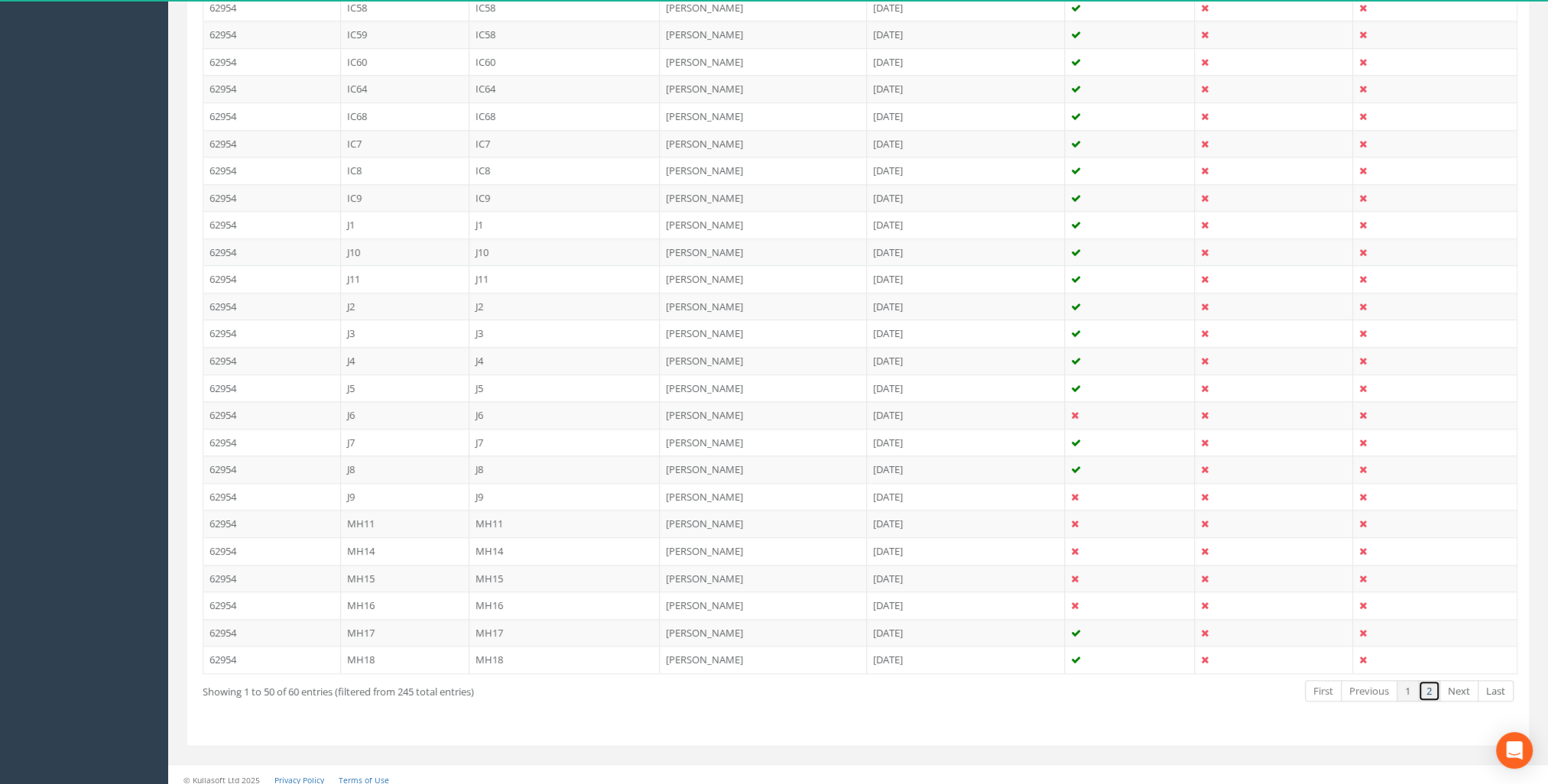
click at [1426, 683] on link "2" at bounding box center [1428, 691] width 22 height 22
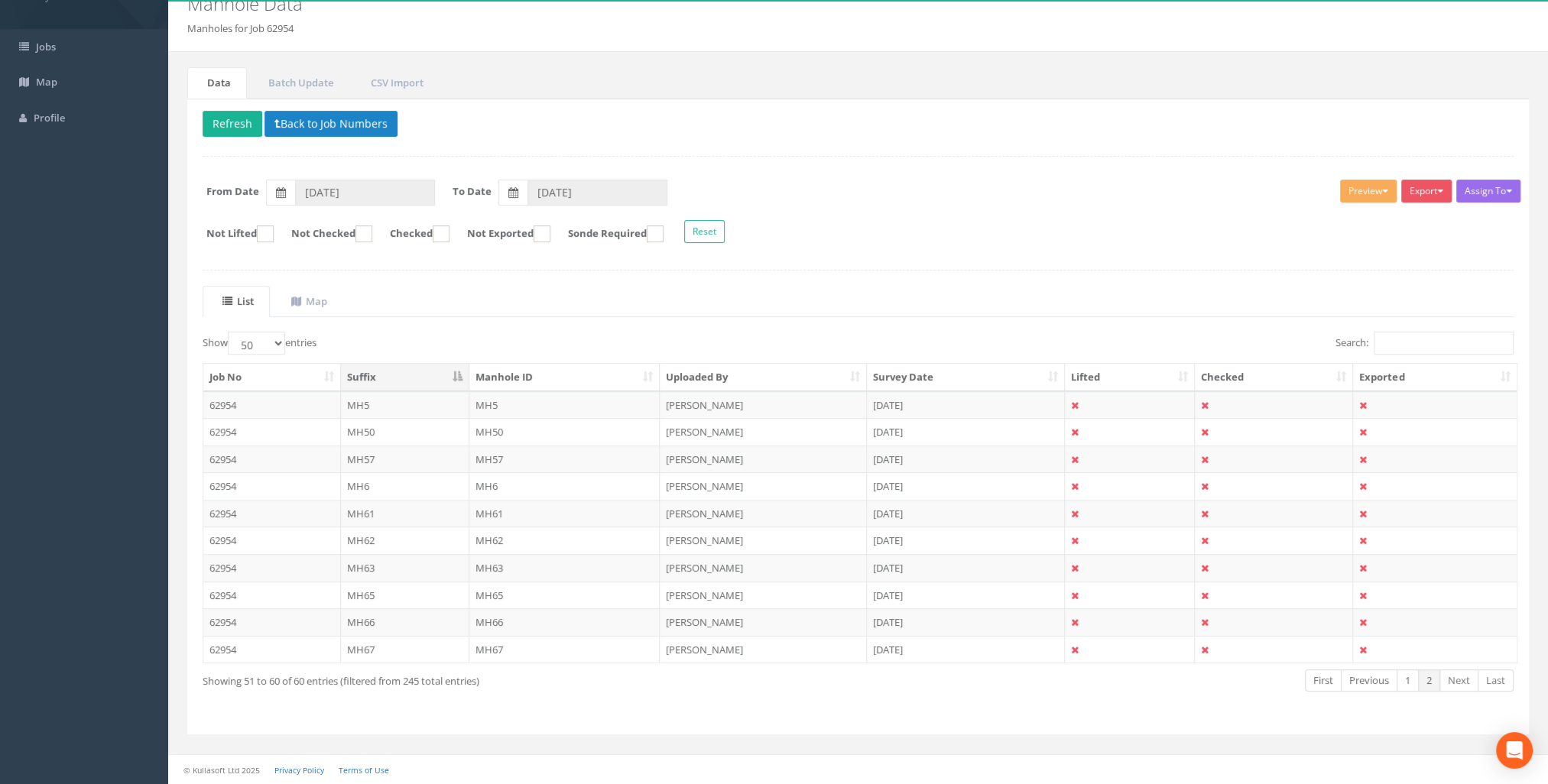
scroll to position [64, 0]
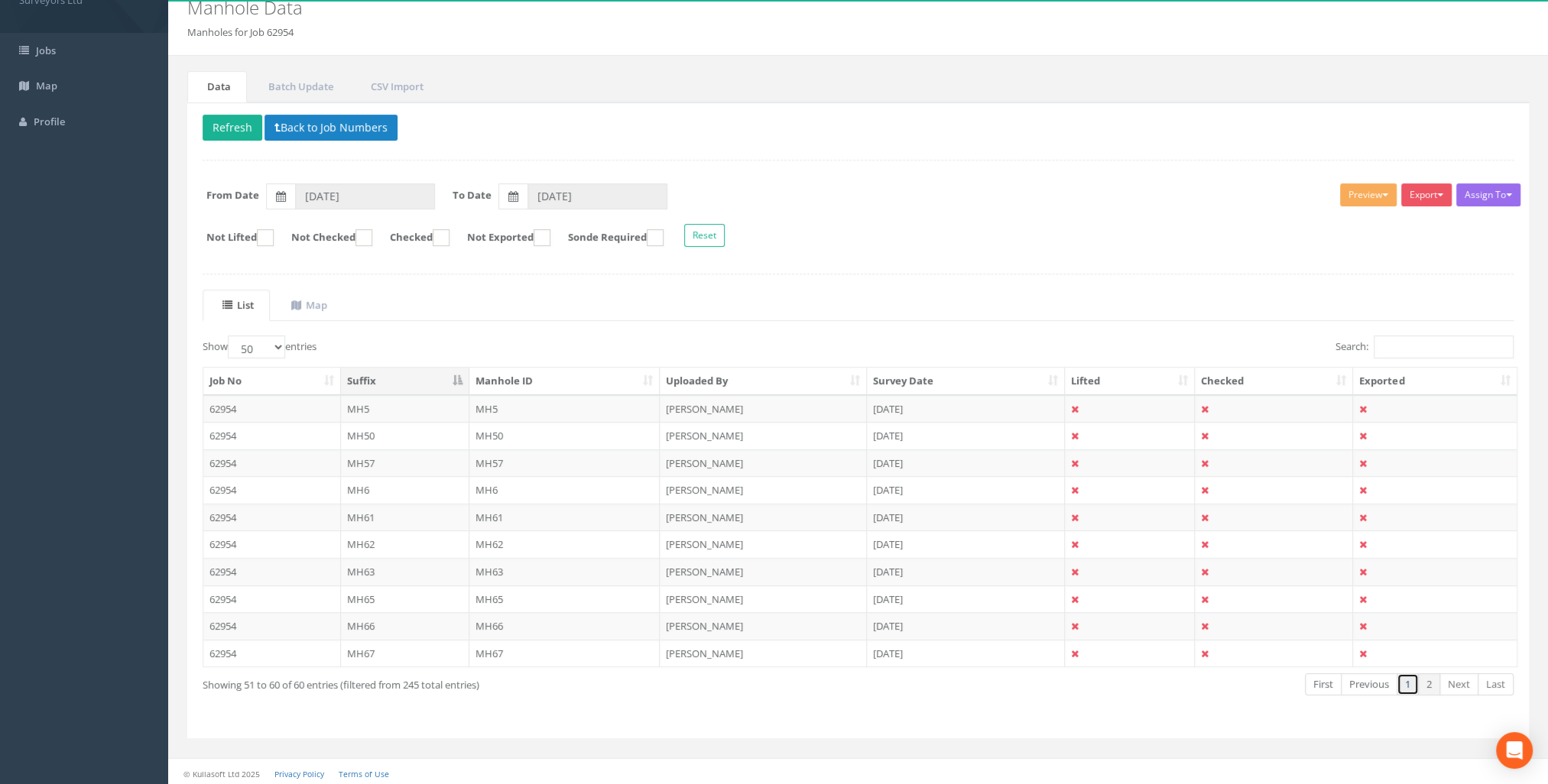
click at [1406, 683] on link "1" at bounding box center [1407, 684] width 22 height 22
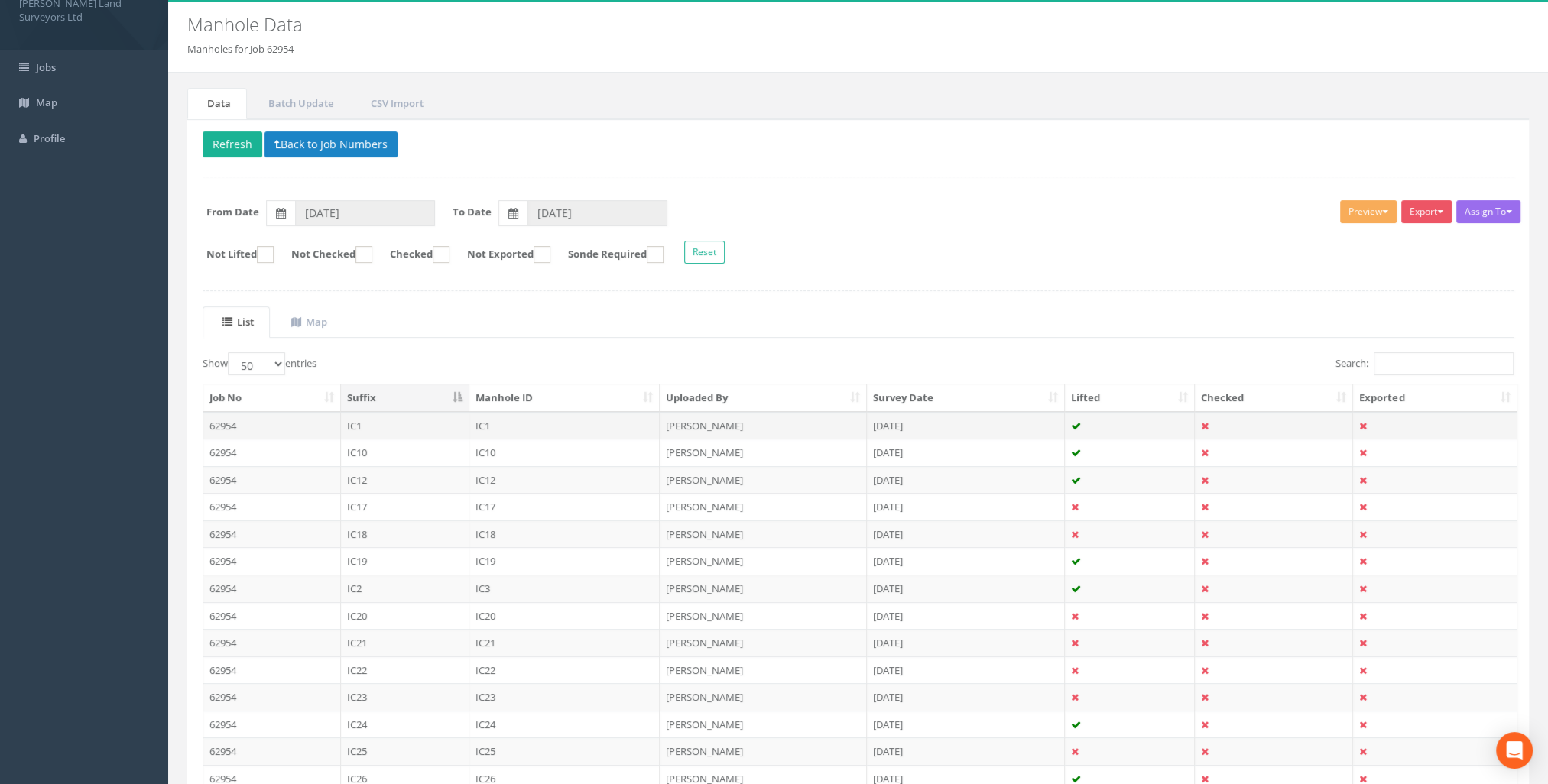
scroll to position [0, 0]
